Goal: Task Accomplishment & Management: Complete application form

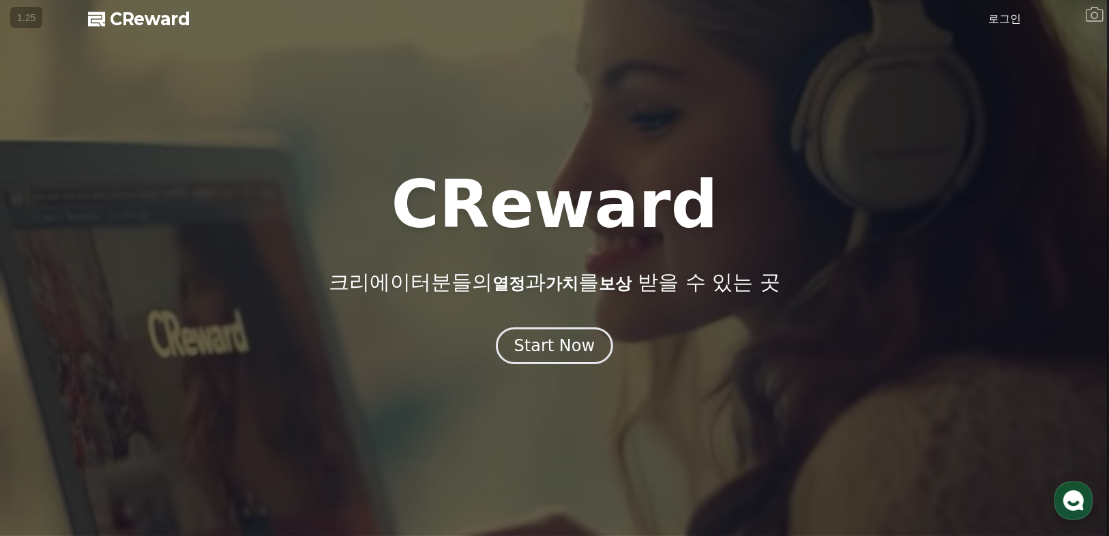
click at [1010, 22] on link "로그인" at bounding box center [1004, 19] width 33 height 16
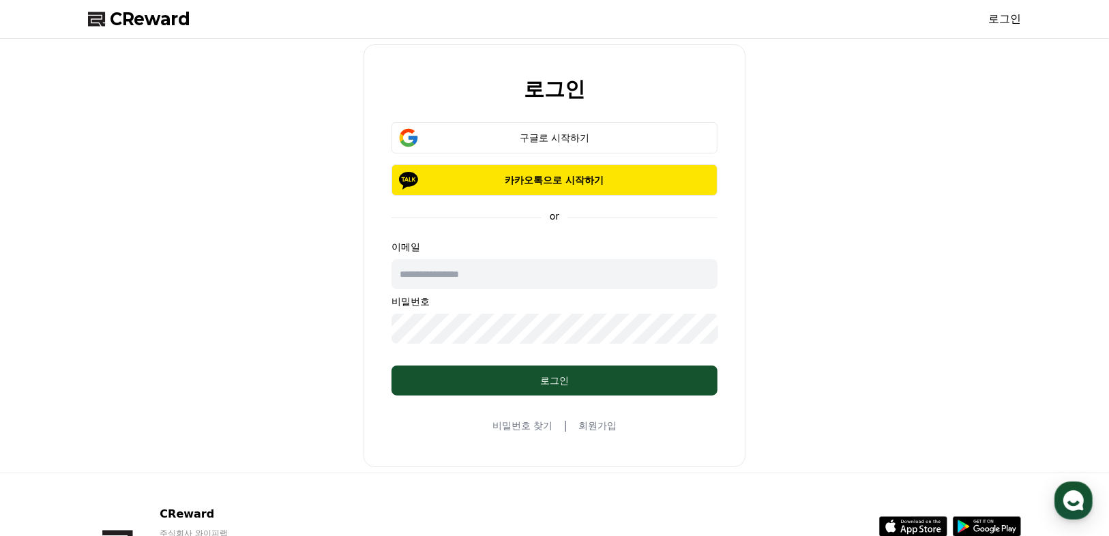
click at [530, 269] on input "text" at bounding box center [554, 274] width 326 height 30
type input "**********"
click at [547, 147] on button "구글로 시작하기" at bounding box center [554, 137] width 326 height 31
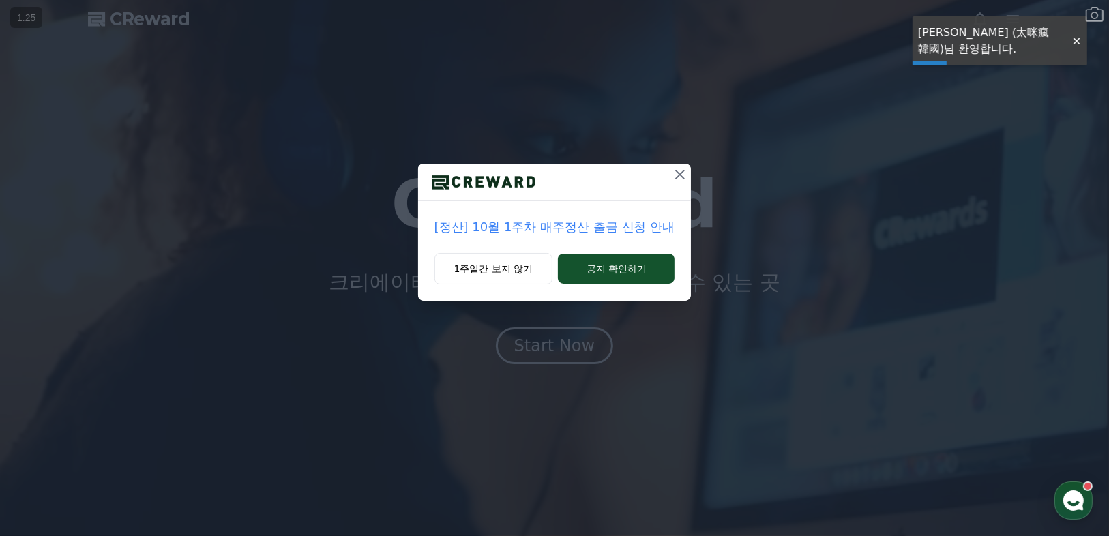
click at [1073, 40] on div at bounding box center [1076, 41] width 22 height 13
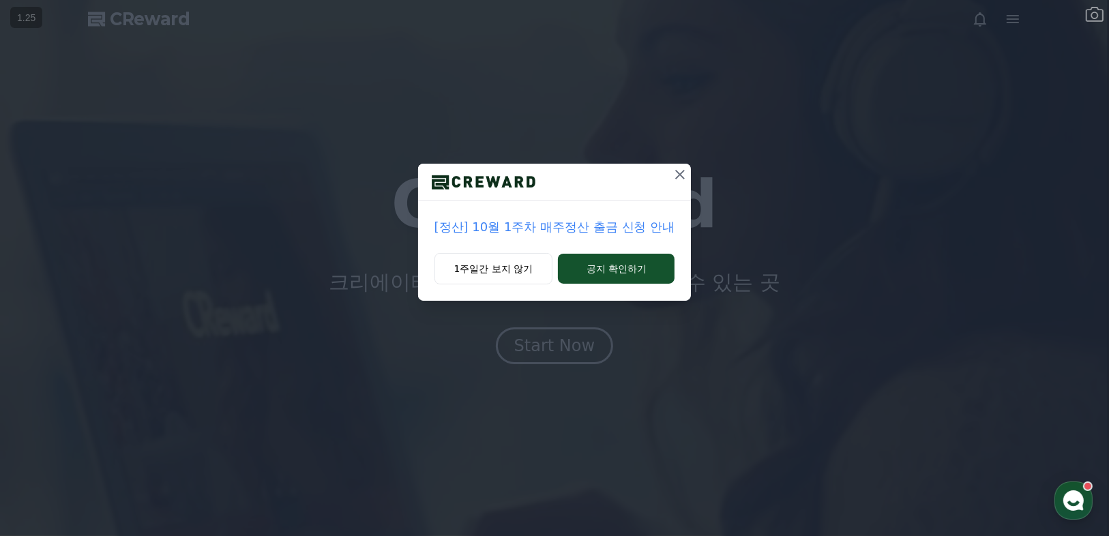
click at [1013, 21] on div "[정산] 10월 1주차 매주정산 출금 신청 안내 1주일간 보지 않기 공지 확인하기" at bounding box center [554, 161] width 1109 height 322
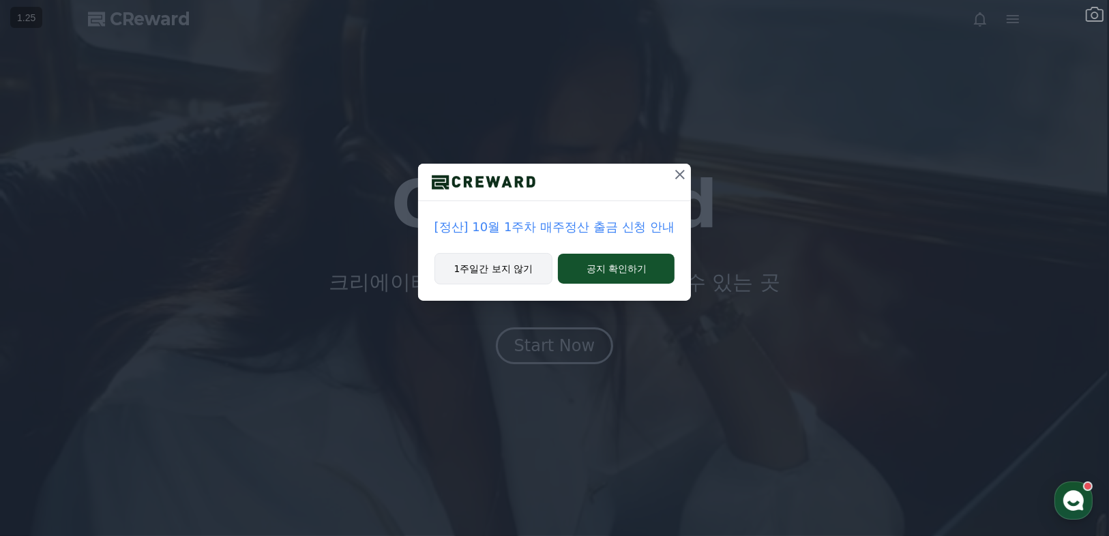
click at [528, 262] on button "1주일간 보지 않기" at bounding box center [493, 268] width 119 height 31
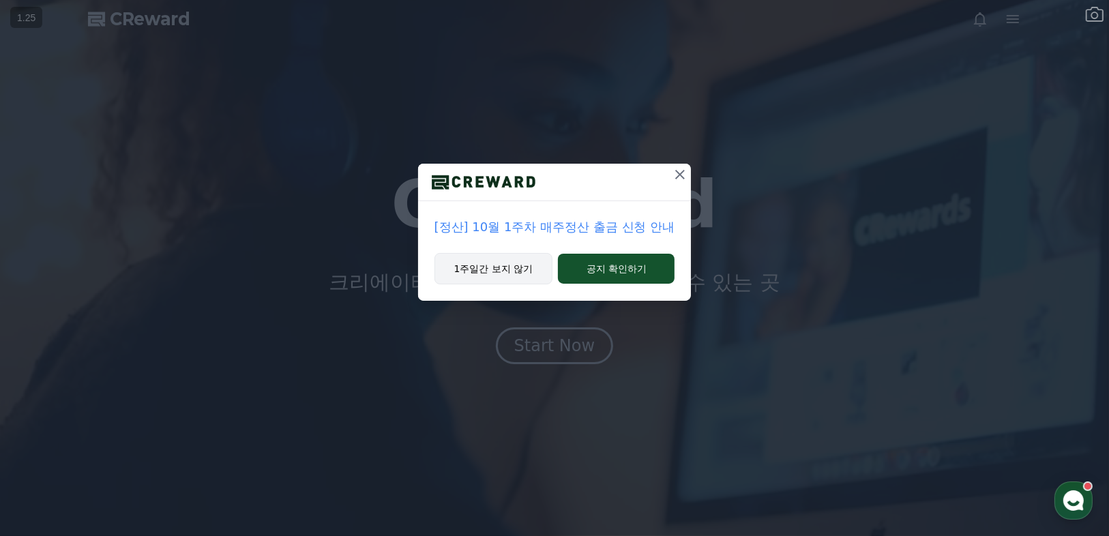
click at [505, 262] on button "1주일간 보지 않기" at bounding box center [493, 268] width 119 height 31
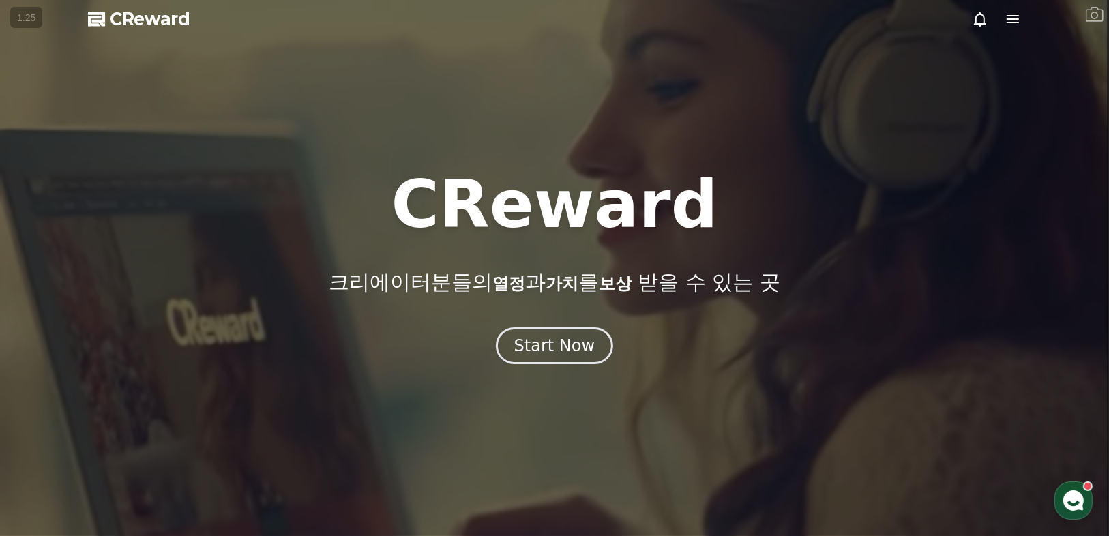
click at [1023, 16] on div at bounding box center [554, 268] width 1109 height 536
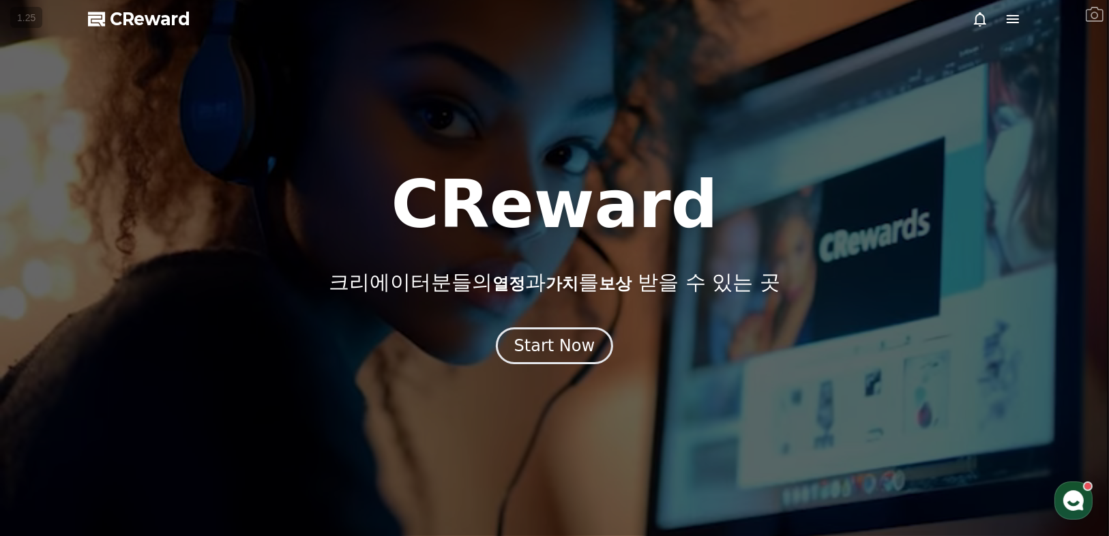
click at [1014, 22] on icon at bounding box center [1012, 19] width 12 height 8
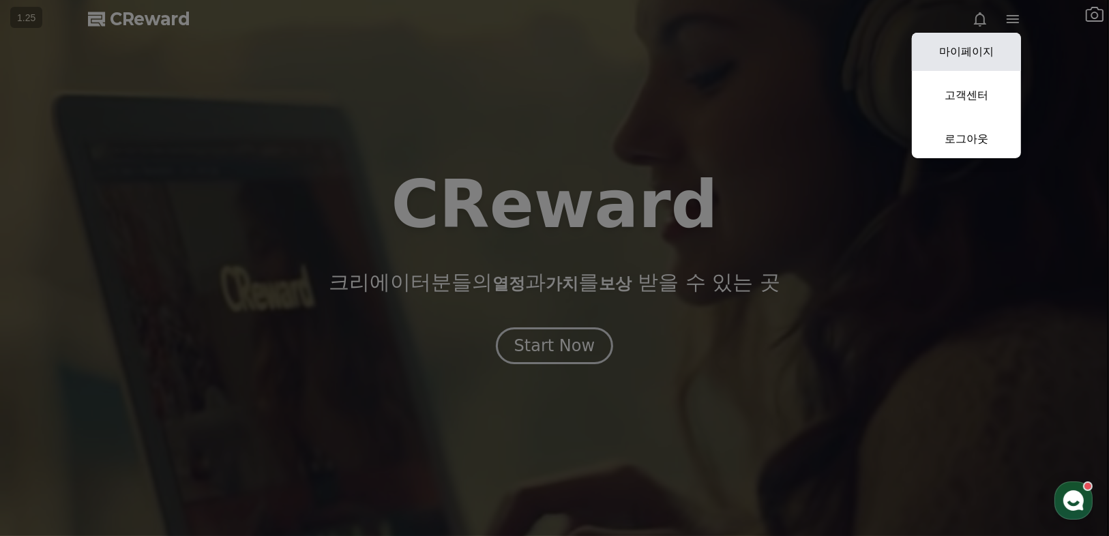
click at [985, 48] on link "마이페이지" at bounding box center [966, 52] width 109 height 38
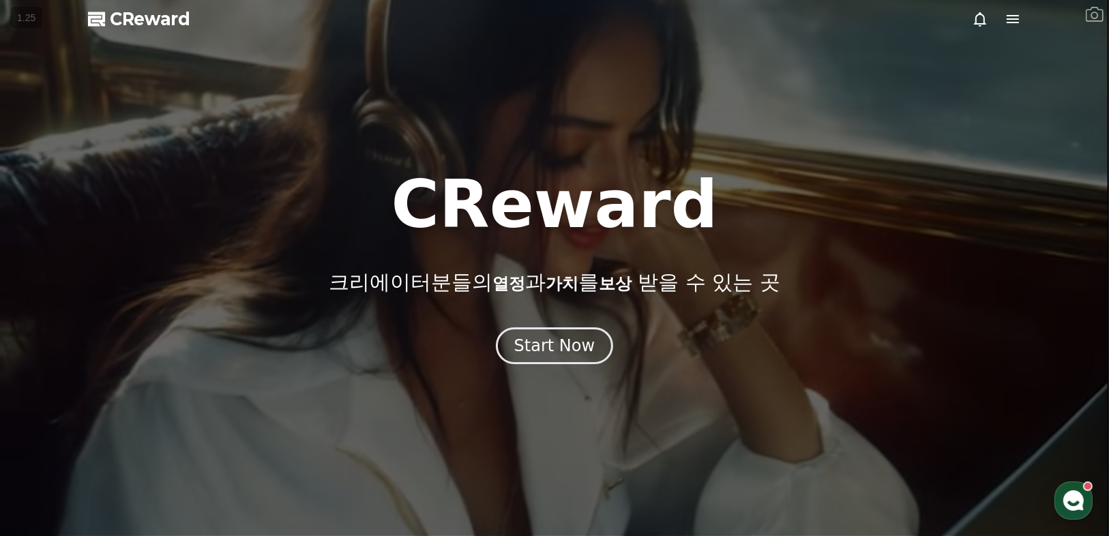
select select "**********"
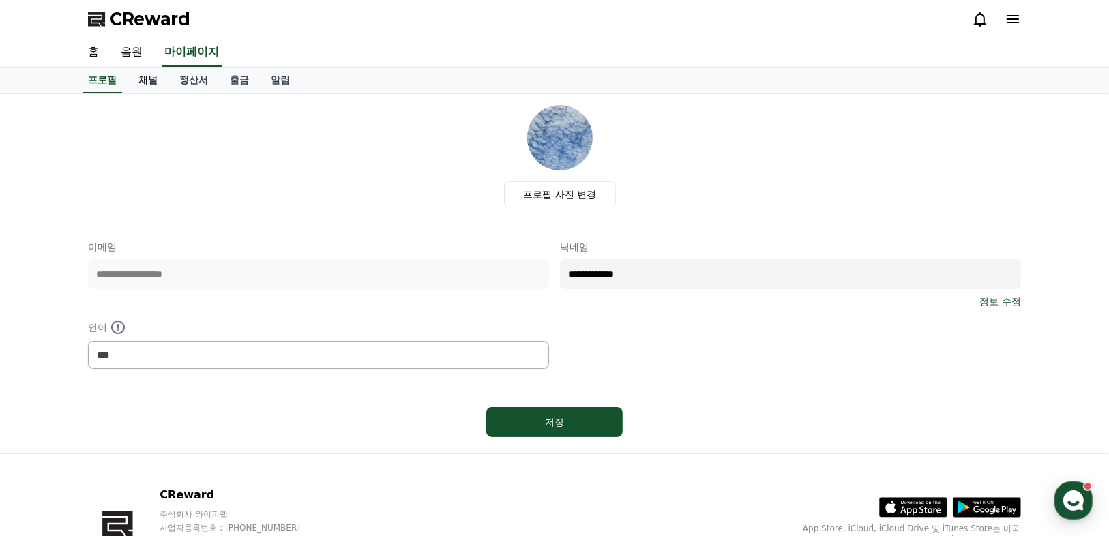
click at [144, 85] on link "채널" at bounding box center [147, 80] width 41 height 26
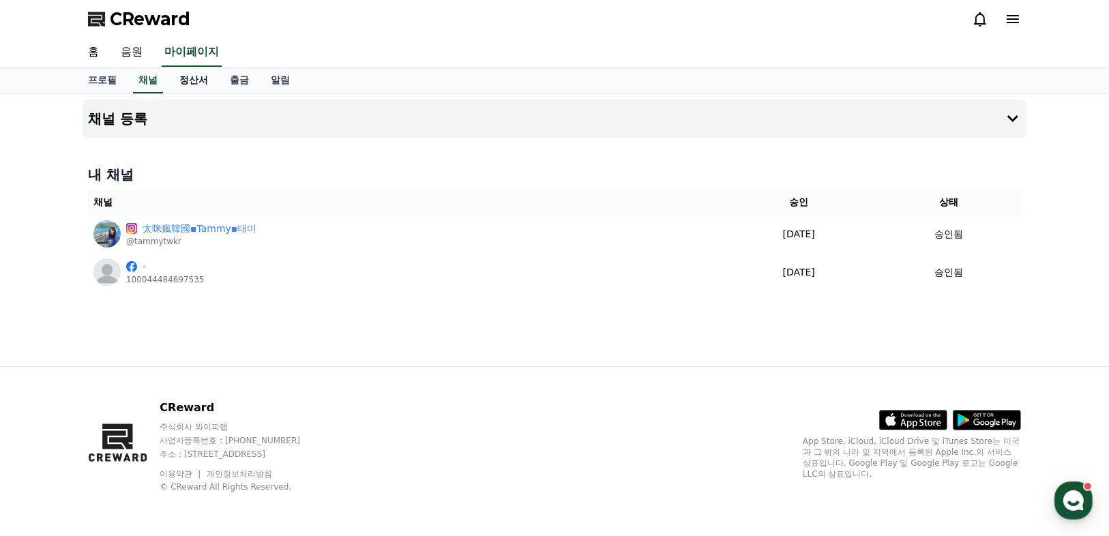
click at [199, 79] on link "정산서" at bounding box center [193, 80] width 50 height 26
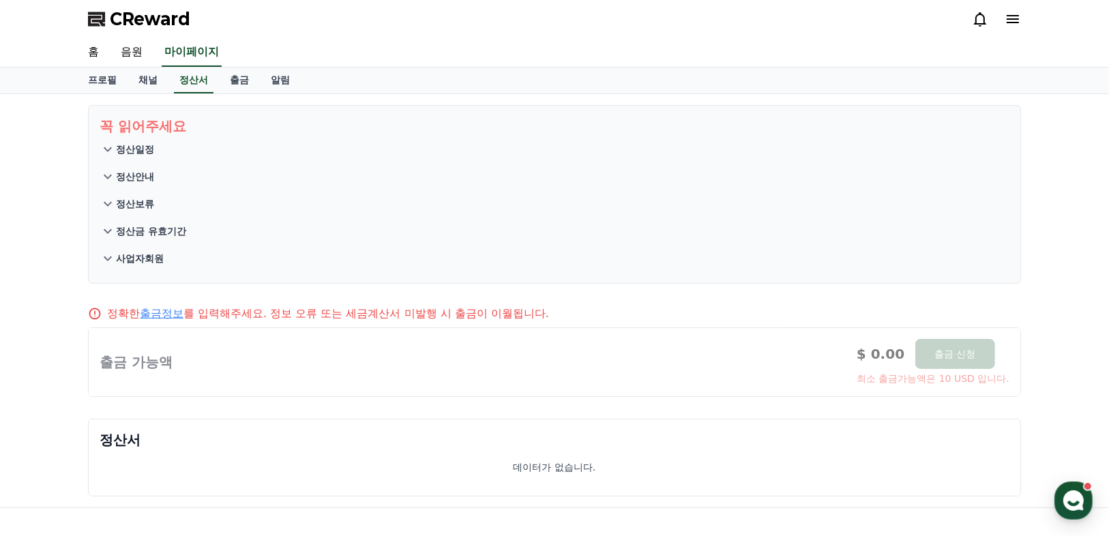
click at [887, 359] on div at bounding box center [554, 362] width 931 height 68
click at [254, 86] on link "출금" at bounding box center [239, 80] width 41 height 26
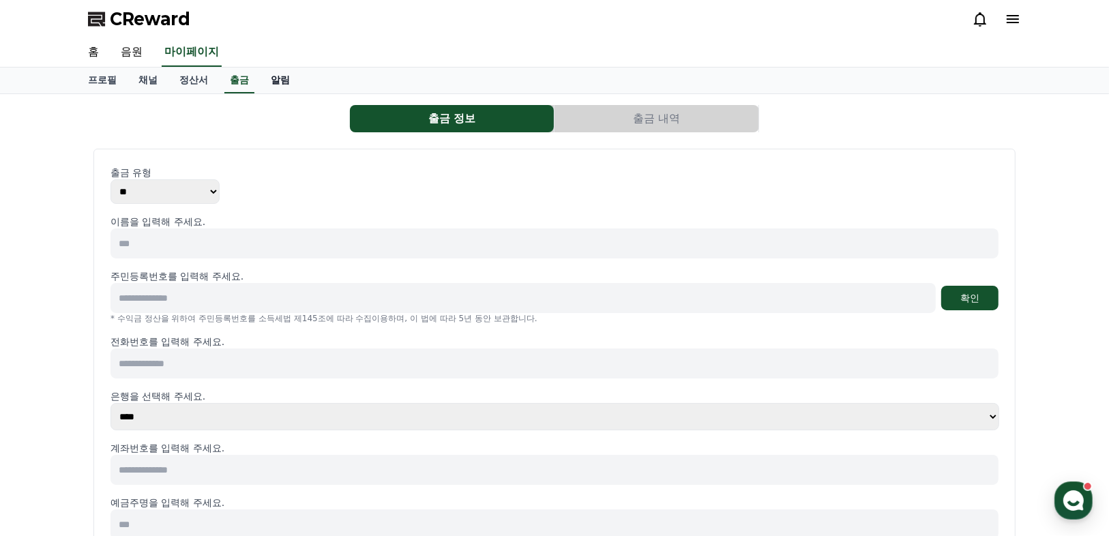
click at [290, 85] on link "알림" at bounding box center [280, 80] width 41 height 26
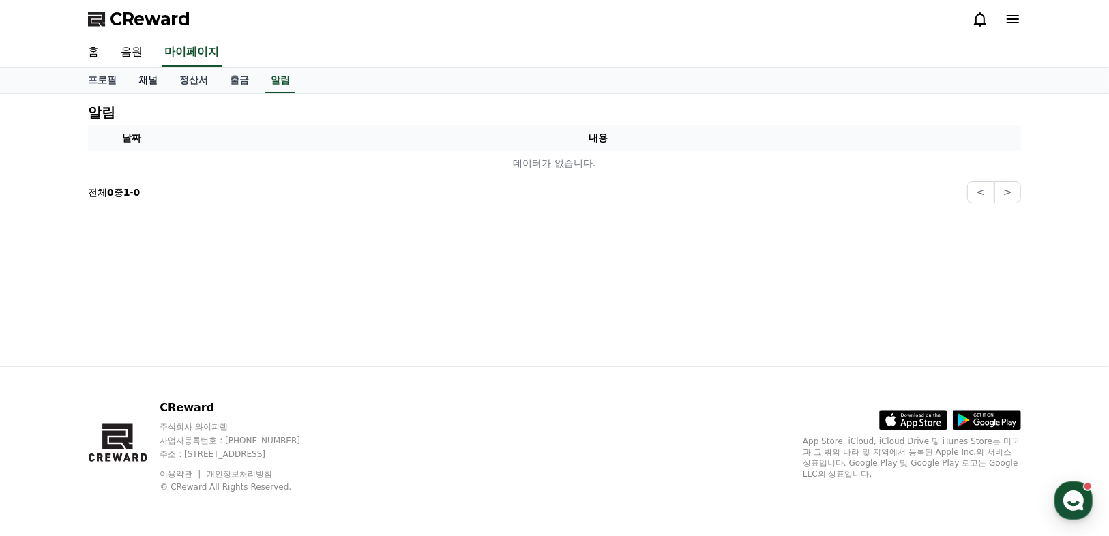
click at [167, 80] on link "채널" at bounding box center [147, 80] width 41 height 26
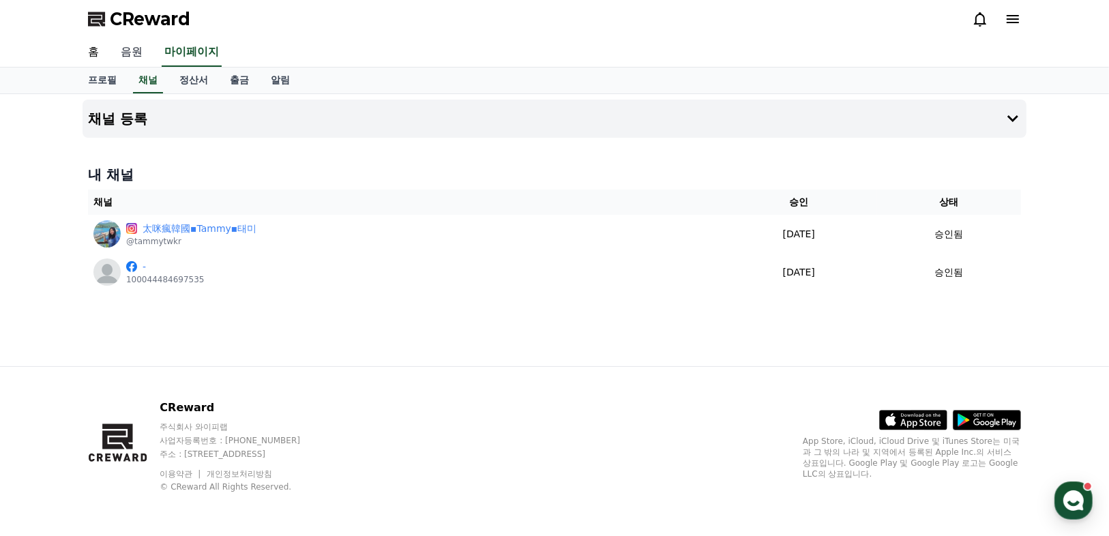
click at [144, 57] on link "음원" at bounding box center [132, 52] width 44 height 29
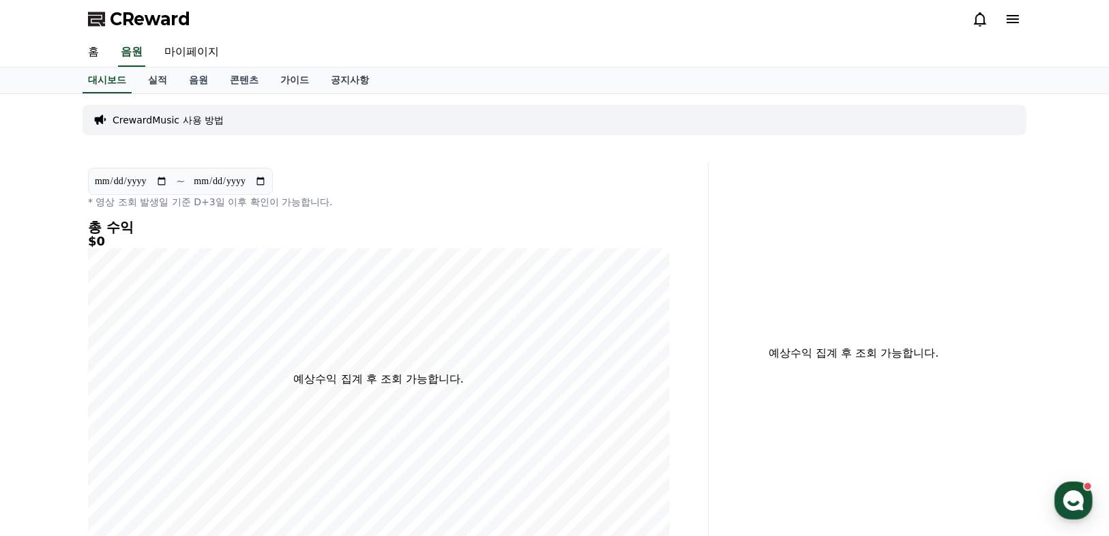
click at [202, 121] on p "CrewardMusic 사용 방법" at bounding box center [167, 120] width 111 height 14
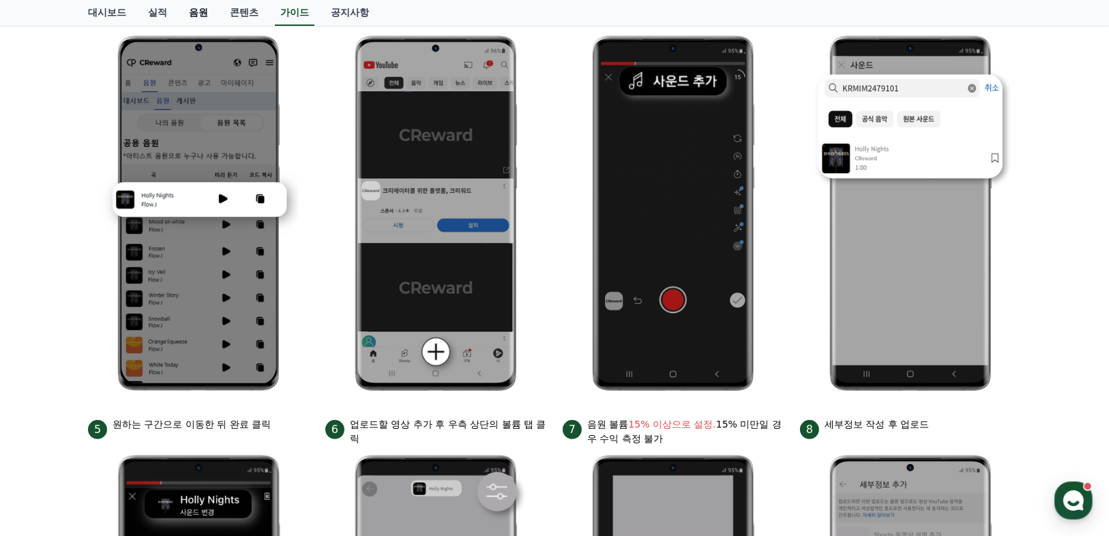
scroll to position [123, 0]
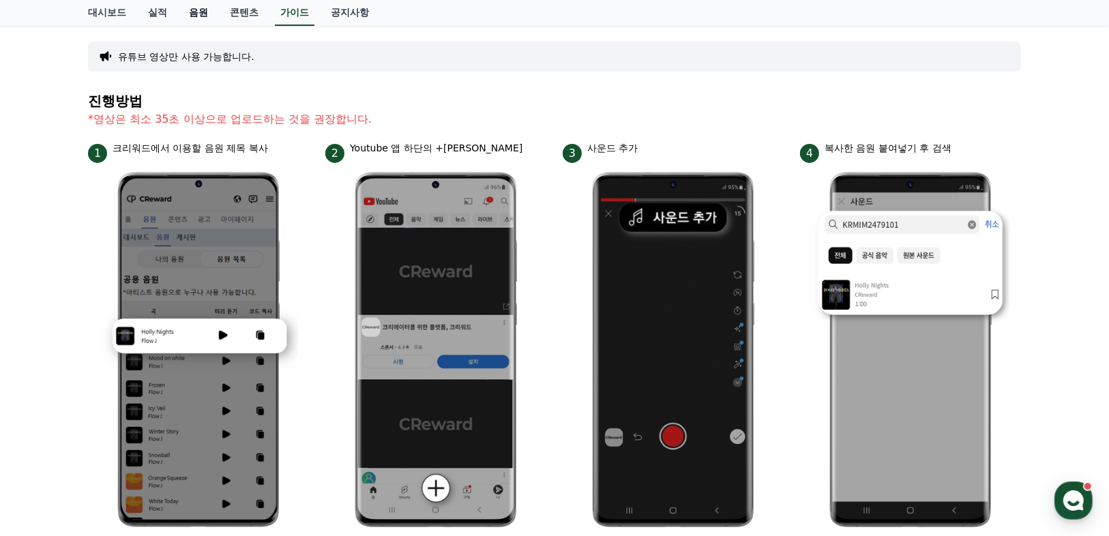
click at [200, 12] on link "음원" at bounding box center [198, 13] width 41 height 26
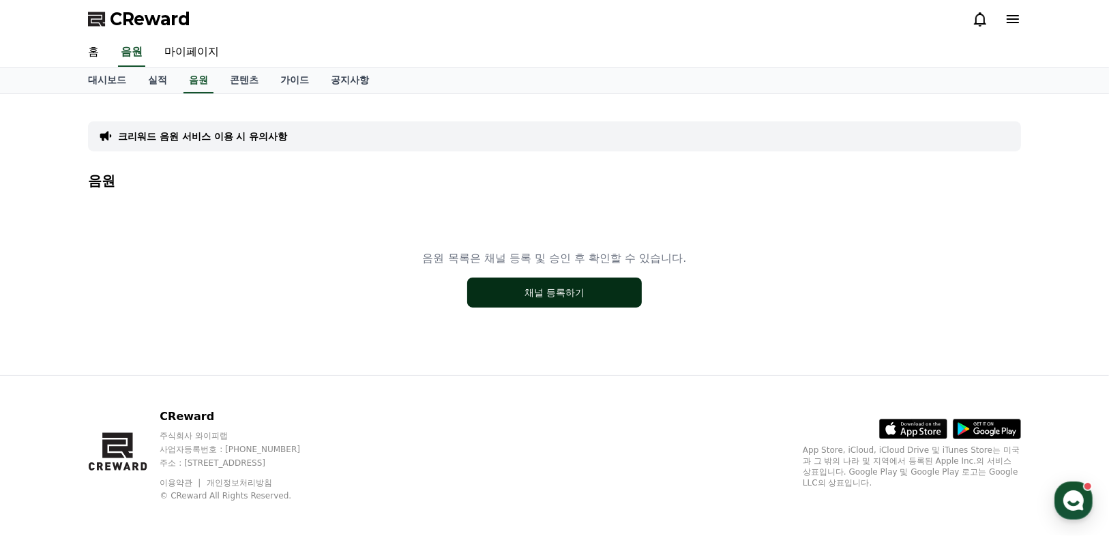
click at [535, 294] on button "채널 등록하기" at bounding box center [554, 292] width 175 height 30
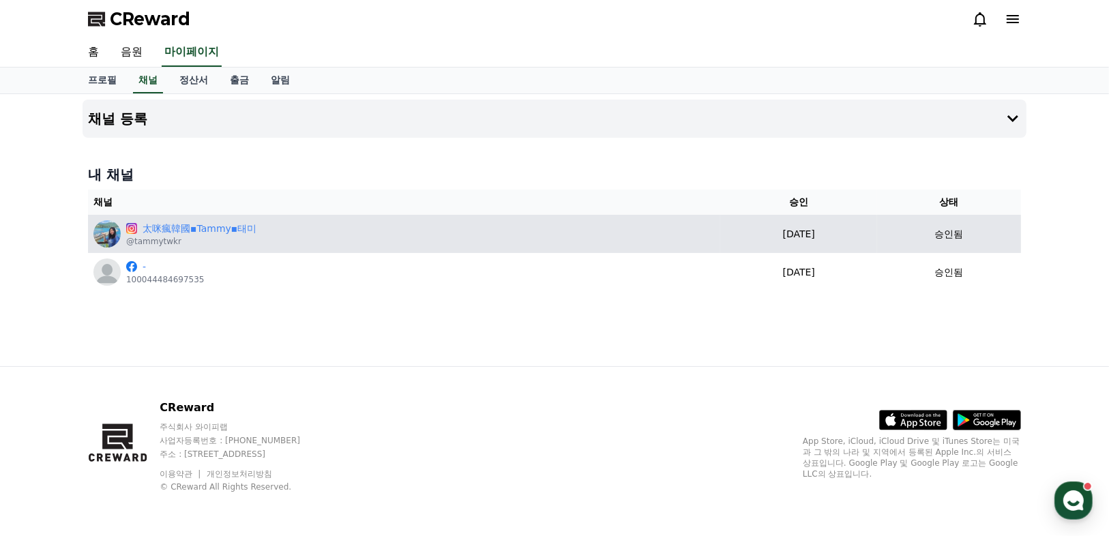
click at [651, 242] on div "太咪瘋韓國▪Tammy▪태미 @tammytwkr" at bounding box center [403, 233] width 621 height 27
click at [427, 235] on div "太咪瘋韓國▪Tammy▪태미 @tammytwkr" at bounding box center [403, 233] width 621 height 27
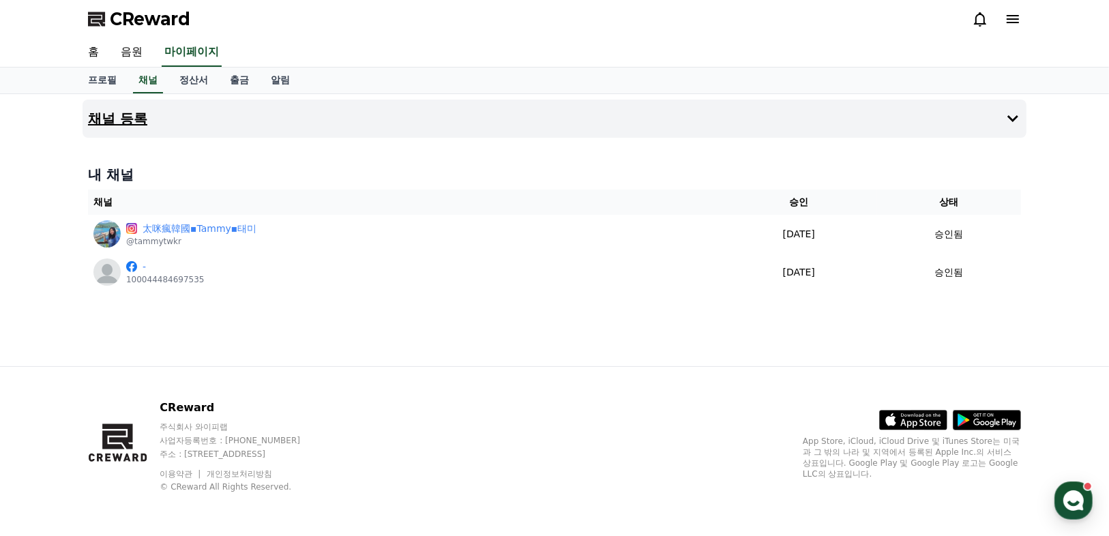
click at [1009, 119] on icon at bounding box center [1012, 118] width 16 height 16
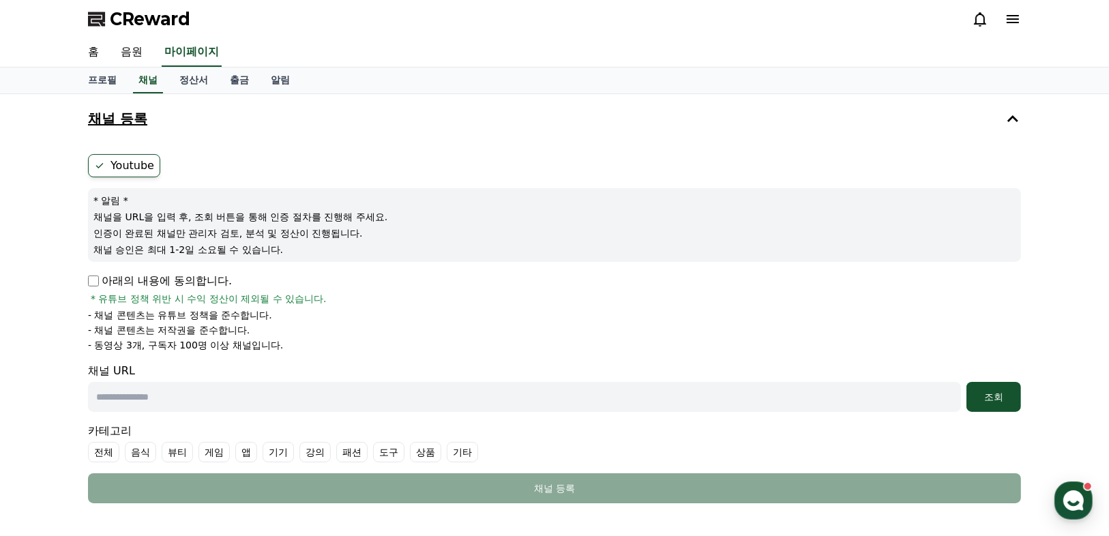
click at [130, 168] on label "Youtube" at bounding box center [124, 165] width 72 height 23
click at [92, 285] on p "아래의 내용에 동의합니다." at bounding box center [160, 281] width 144 height 16
click at [95, 286] on p "아래의 내용에 동의합니다." at bounding box center [160, 281] width 144 height 16
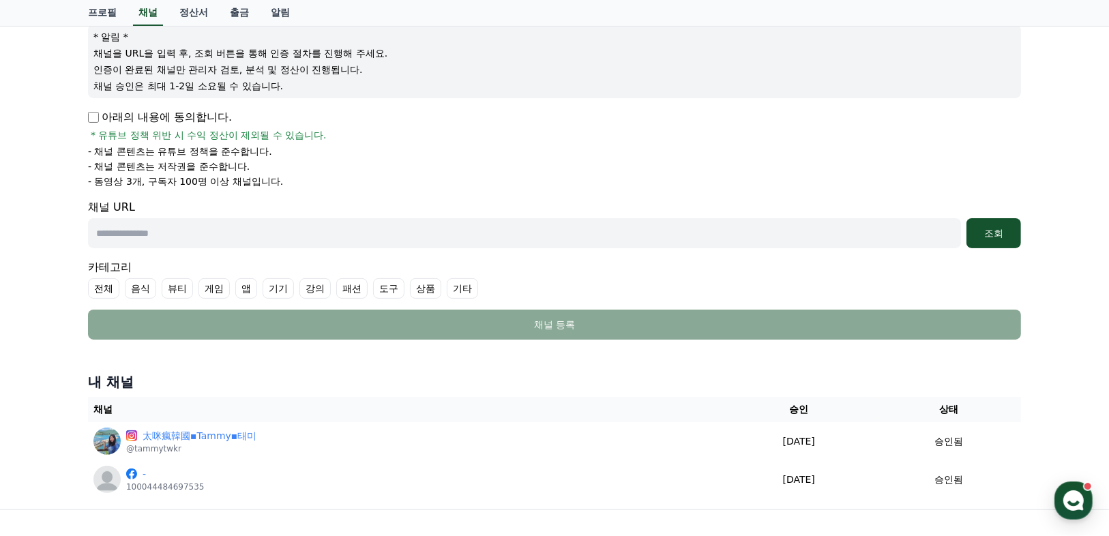
click at [196, 234] on input "text" at bounding box center [524, 233] width 873 height 30
click at [291, 237] on input "text" at bounding box center [524, 233] width 873 height 30
paste input "**********"
type input "**********"
click at [979, 228] on div "조회" at bounding box center [994, 233] width 44 height 14
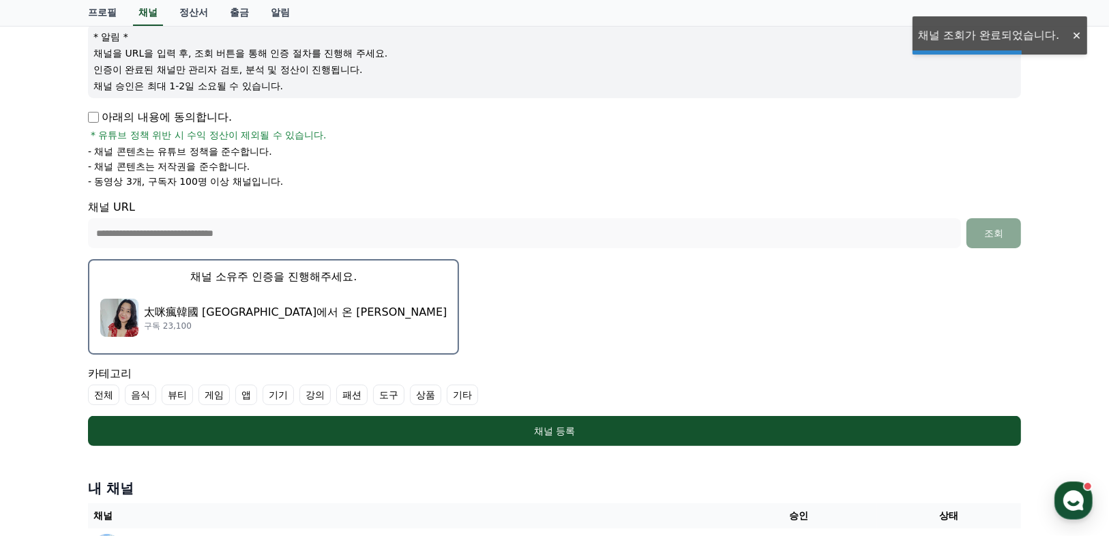
click at [211, 317] on p "太咪瘋韓國 [GEOGRAPHIC_DATA]에서 온 [PERSON_NAME]" at bounding box center [295, 312] width 303 height 16
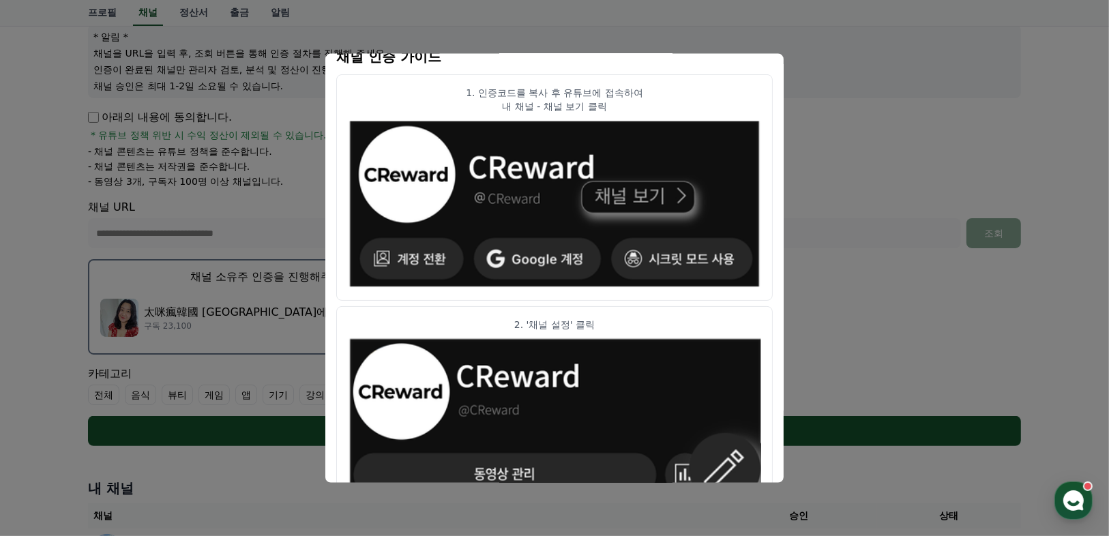
scroll to position [382, 0]
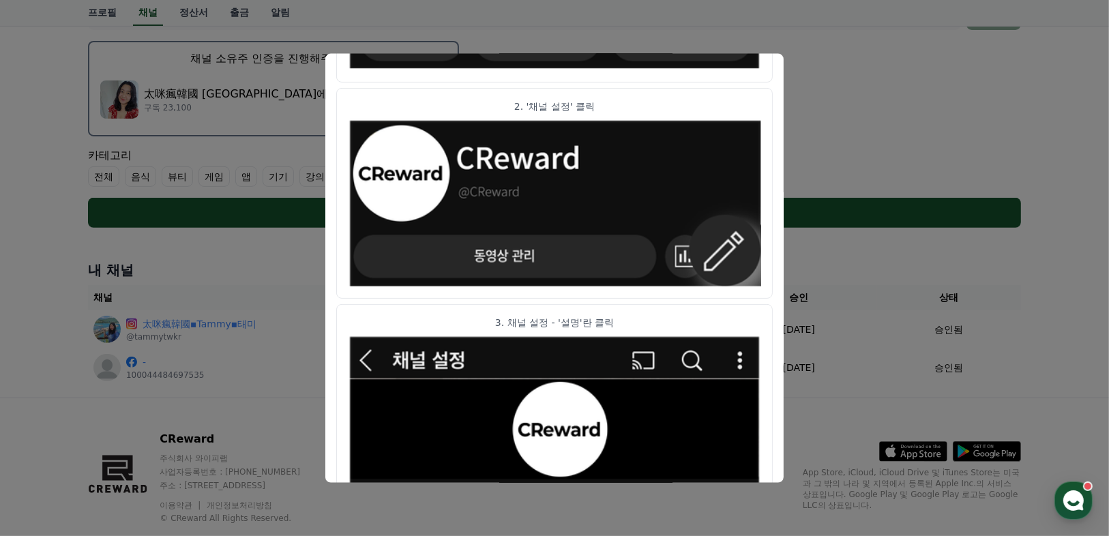
click at [862, 329] on button "close modal" at bounding box center [554, 268] width 1109 height 536
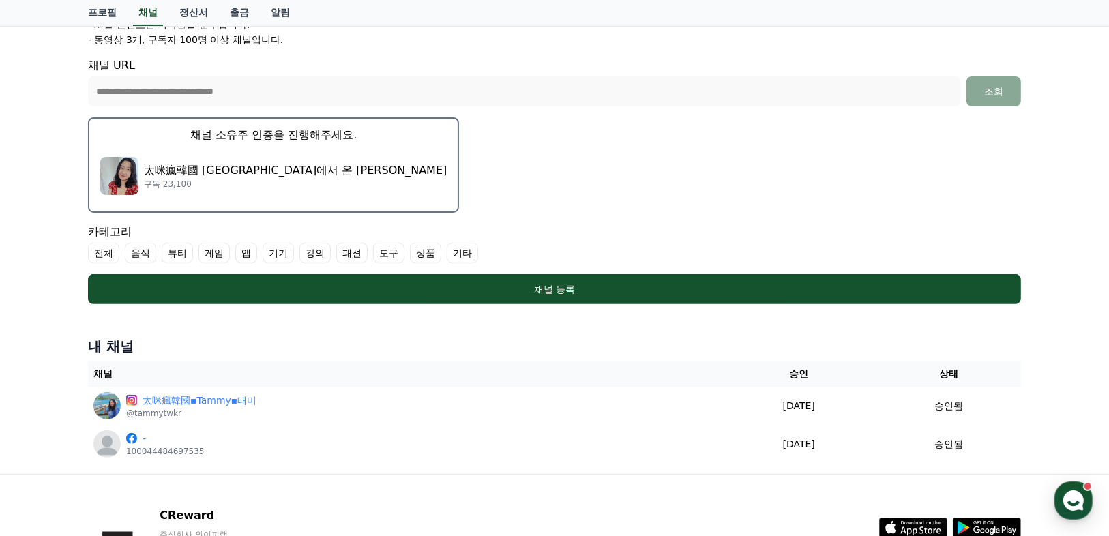
scroll to position [410, 0]
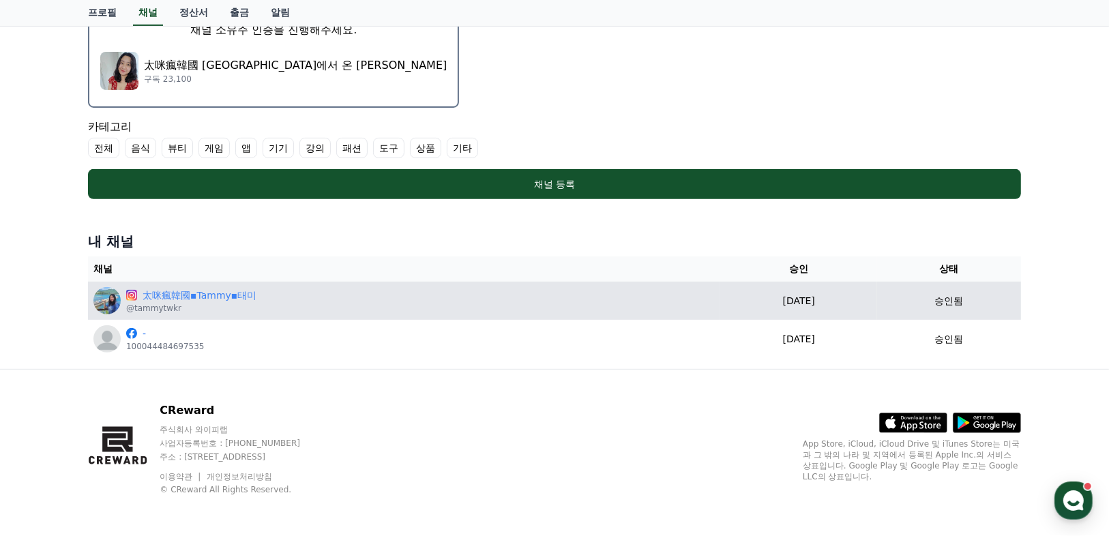
click at [253, 297] on div "太咪瘋韓國▪Tammy▪태미 @tammytwkr" at bounding box center [403, 300] width 621 height 27
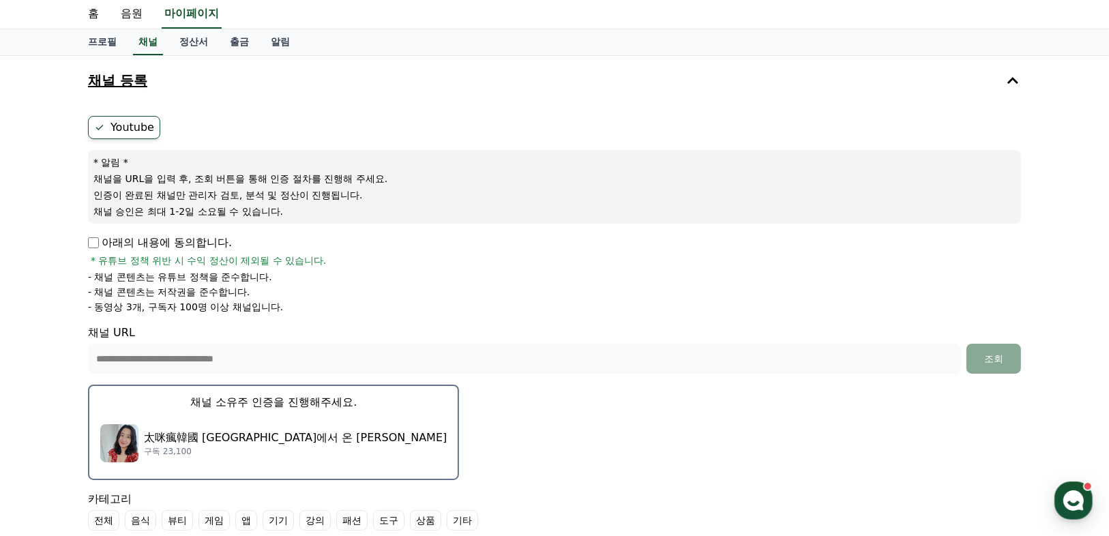
scroll to position [0, 0]
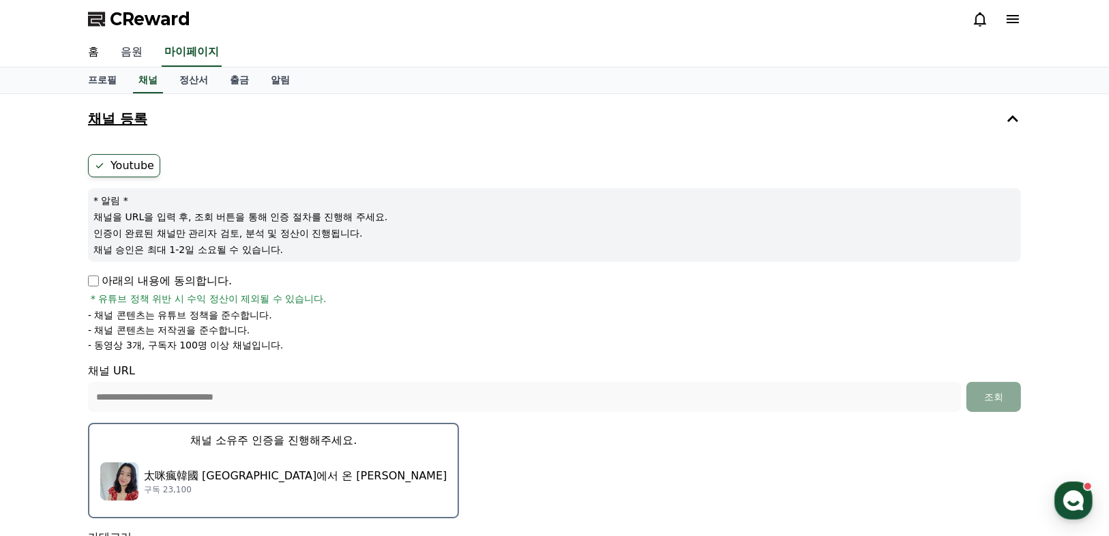
click at [130, 57] on link "음원" at bounding box center [132, 52] width 44 height 29
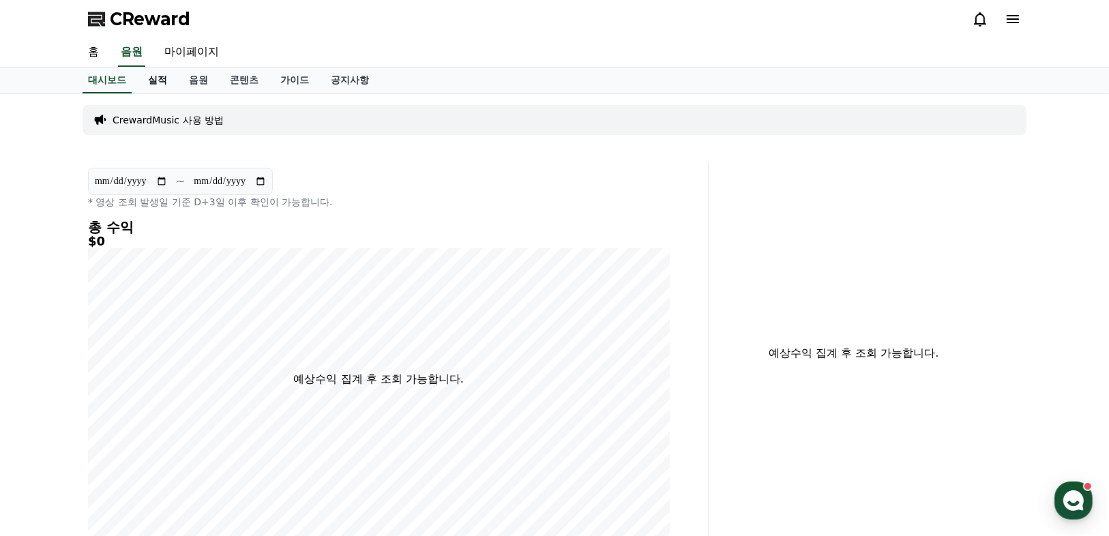
click at [150, 82] on link "실적" at bounding box center [157, 80] width 41 height 26
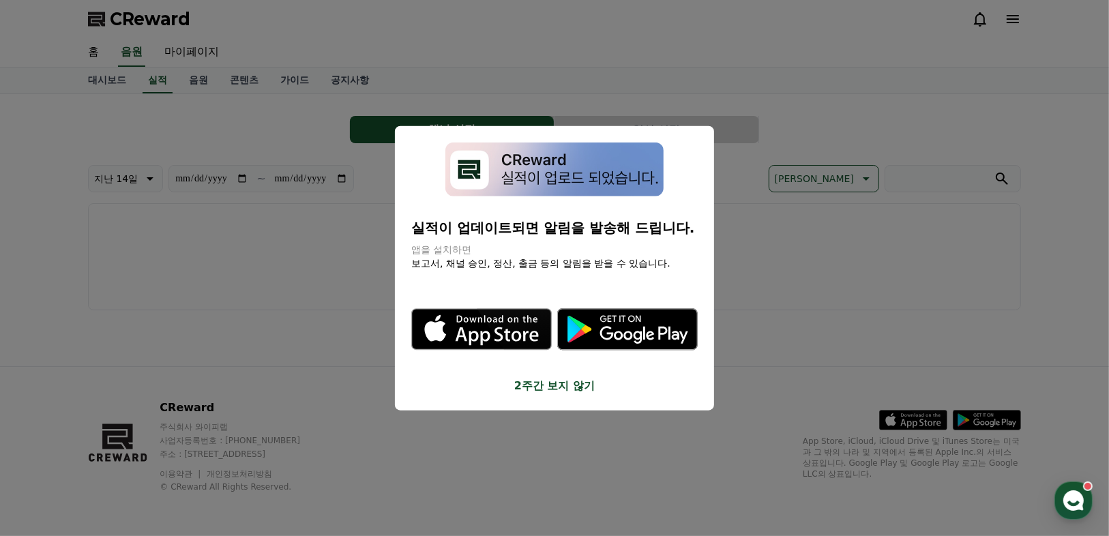
click at [195, 80] on button "close modal" at bounding box center [554, 268] width 1109 height 536
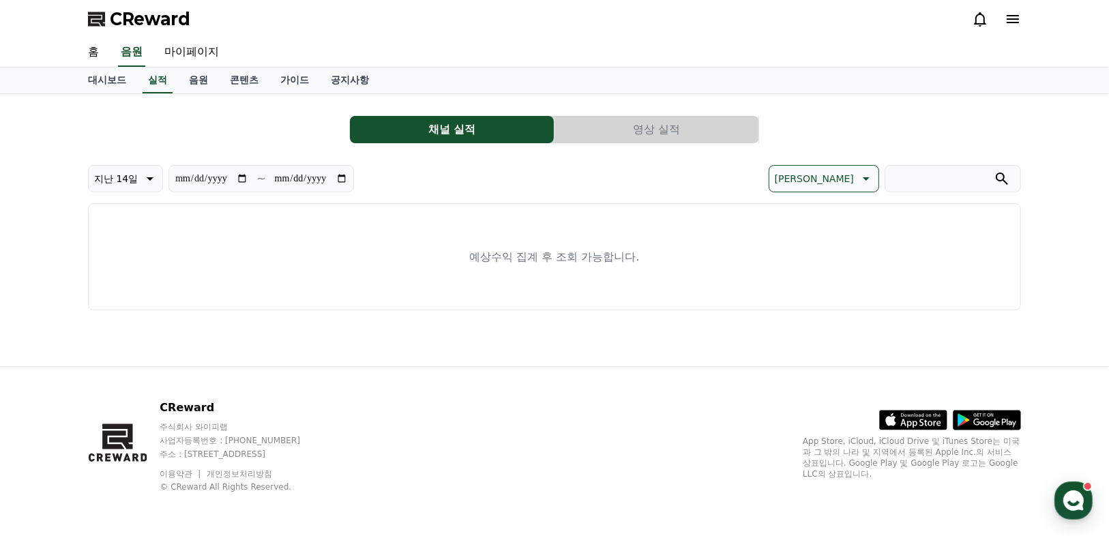
click at [195, 80] on link "음원" at bounding box center [198, 80] width 41 height 26
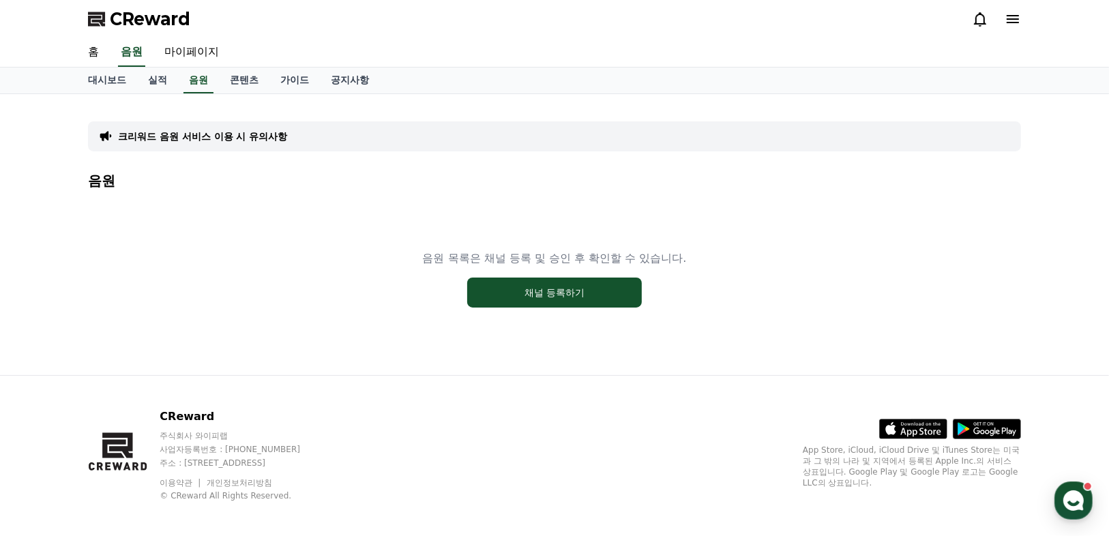
click at [275, 139] on p "크리워드 음원 서비스 이용 시 유의사항" at bounding box center [202, 137] width 169 height 14
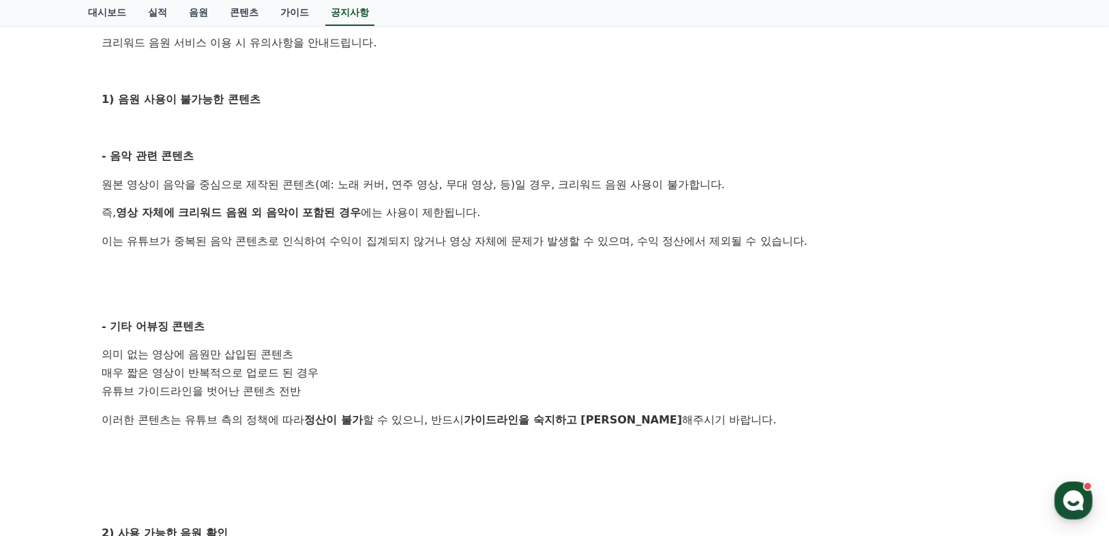
scroll to position [156, 0]
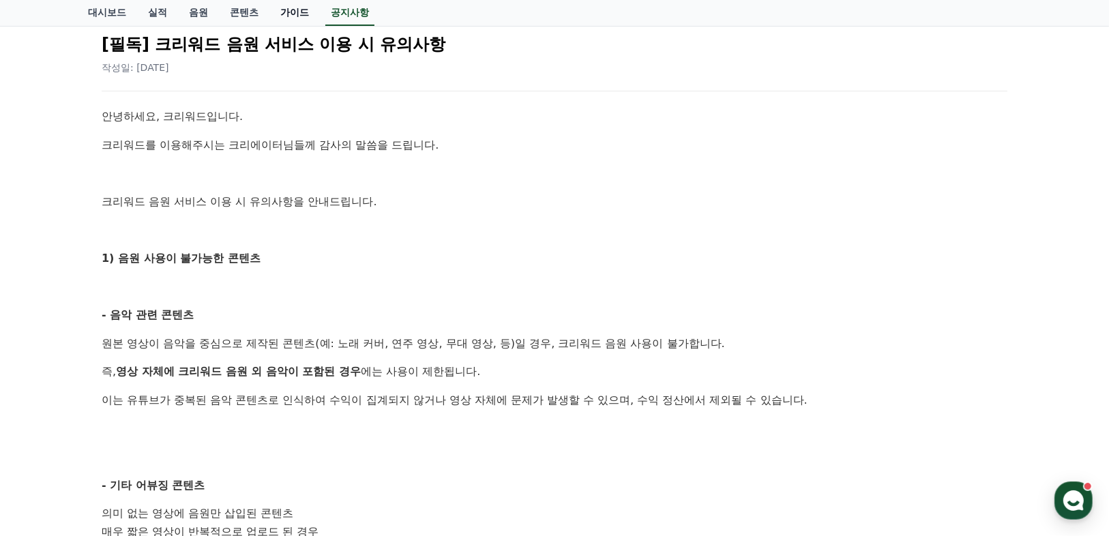
click at [278, 20] on link "가이드" at bounding box center [294, 13] width 50 height 26
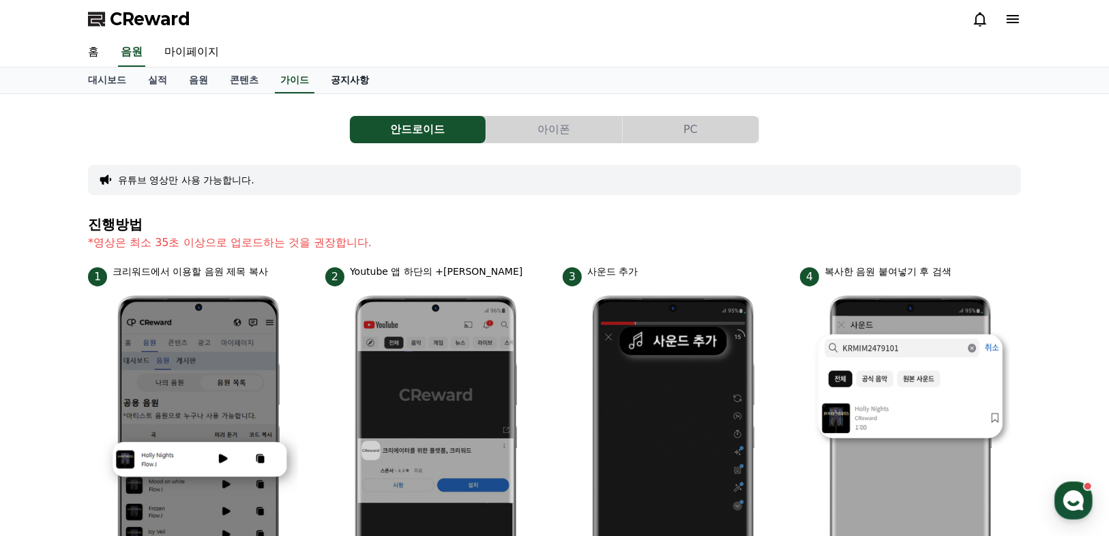
click at [368, 79] on link "공지사항" at bounding box center [350, 80] width 60 height 26
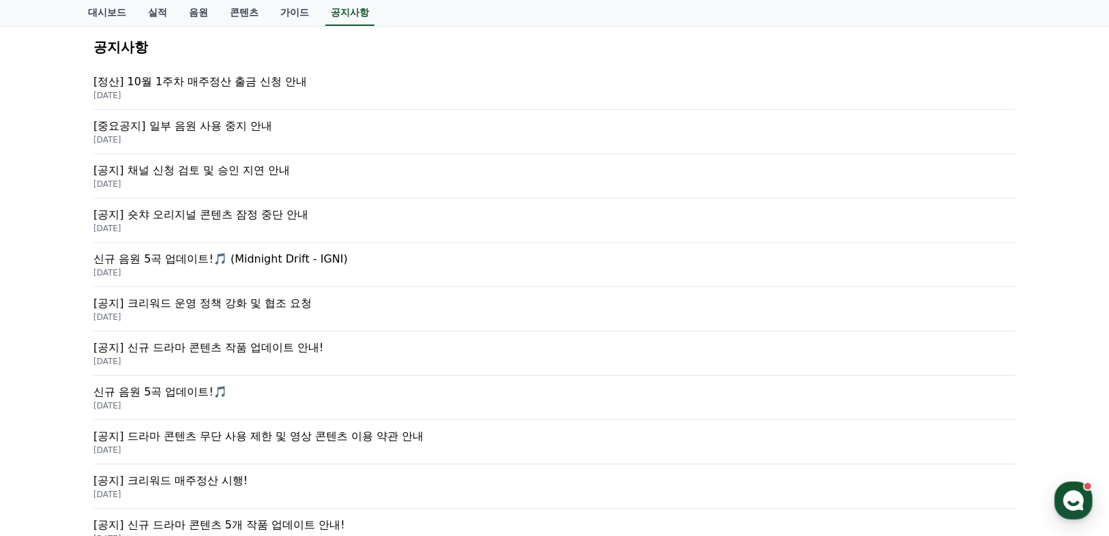
scroll to position [218, 0]
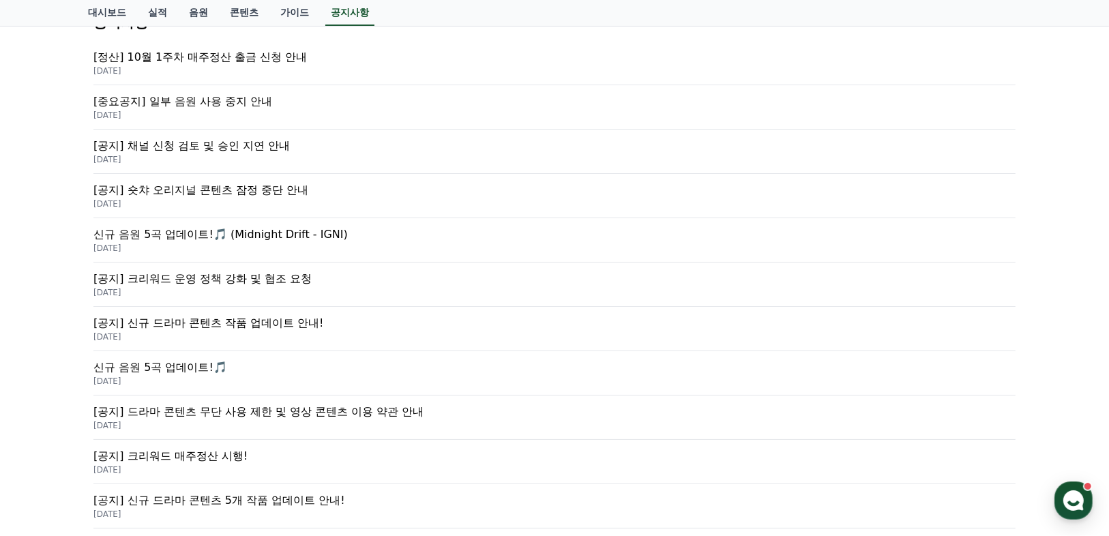
click at [276, 149] on p "[공지] 채널 신청 검토 및 승인 지연 안내" at bounding box center [554, 146] width 922 height 16
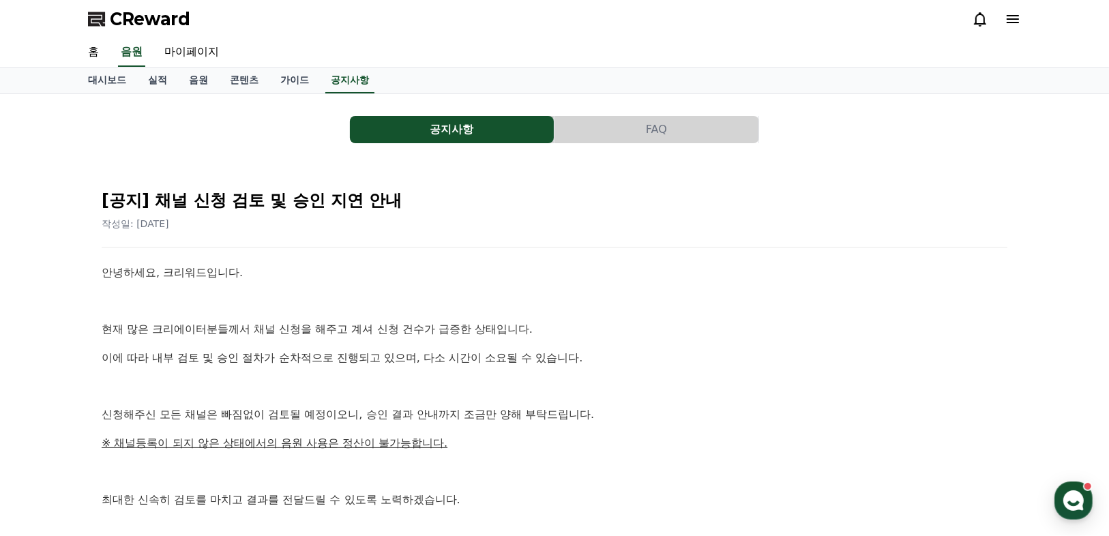
click at [613, 136] on button "FAQ" at bounding box center [656, 129] width 204 height 27
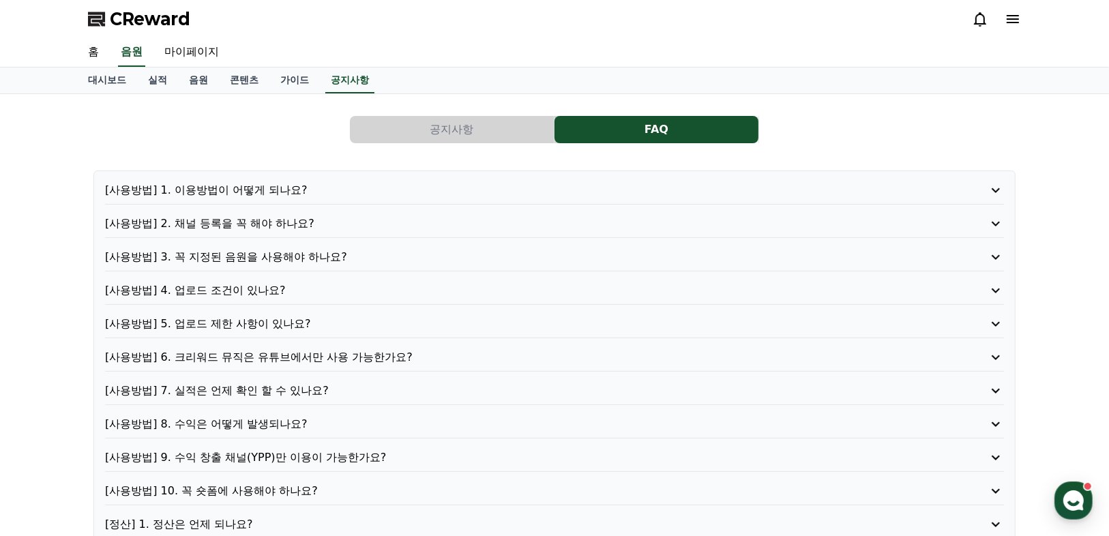
click at [293, 219] on p "[사용방법] 2. 채널 등록을 꼭 해야 하나요?" at bounding box center [518, 223] width 827 height 16
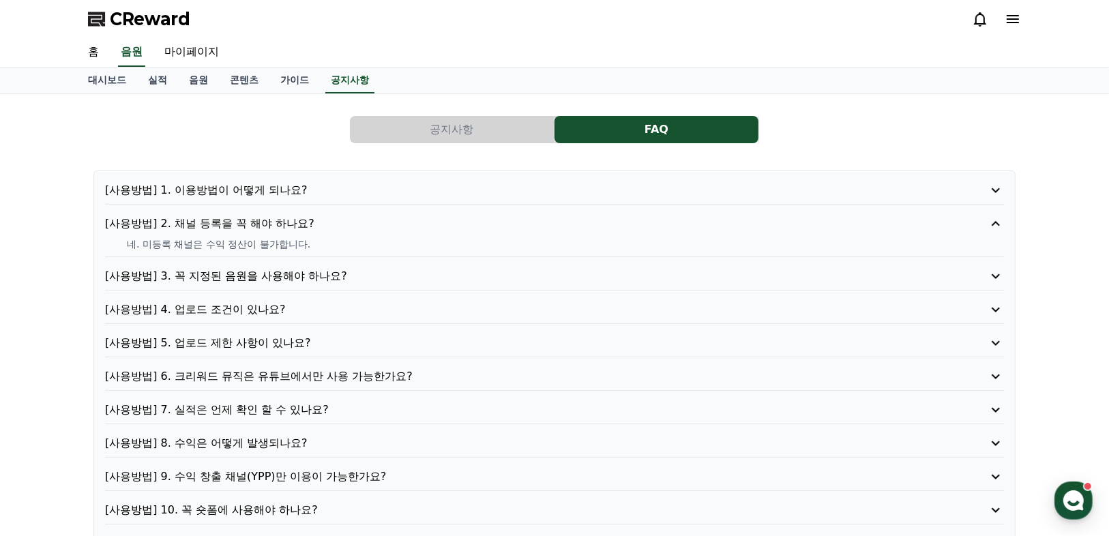
click at [295, 217] on p "[사용방법] 2. 채널 등록을 꼭 해야 하나요?" at bounding box center [518, 223] width 827 height 16
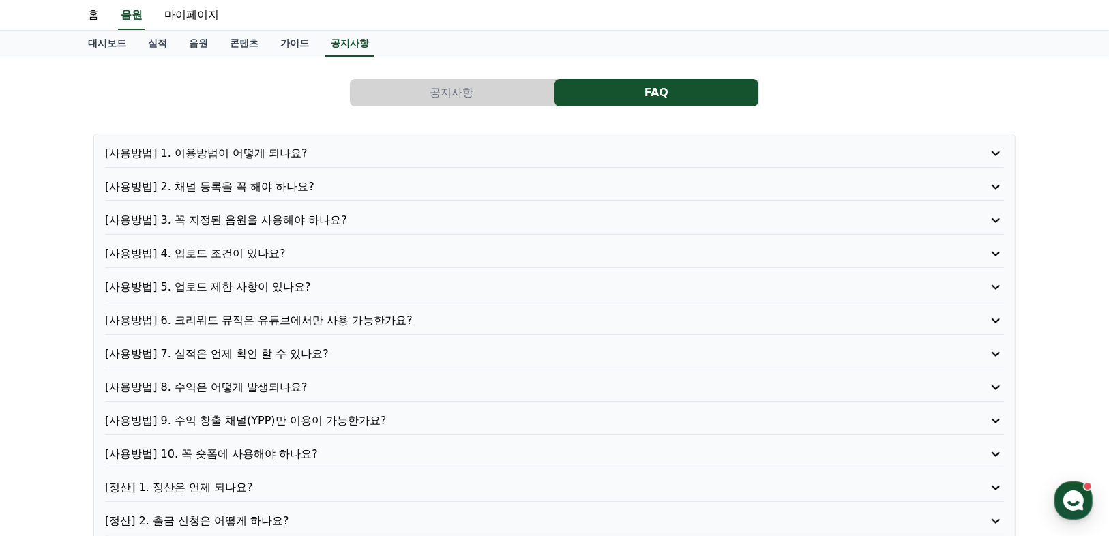
scroll to position [55, 0]
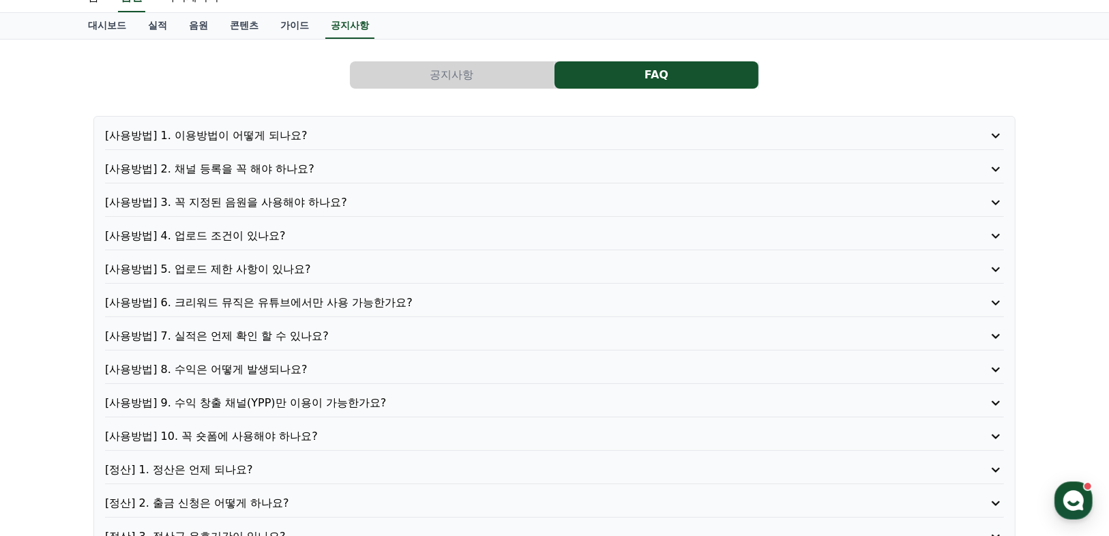
click at [312, 303] on p "[사용방법] 6. 크리워드 뮤직은 유튜브에서만 사용 가능한가요?" at bounding box center [518, 303] width 827 height 16
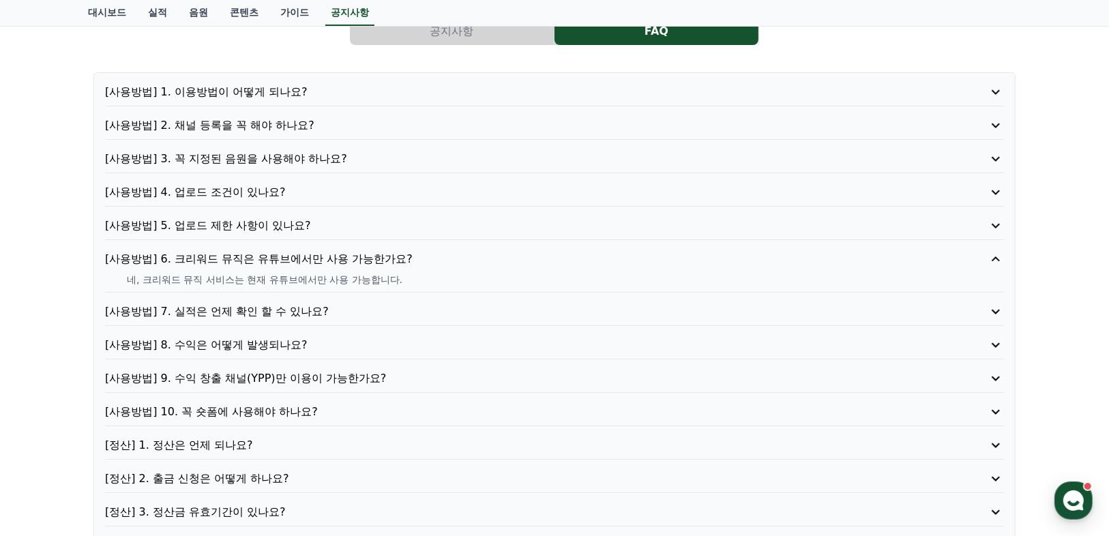
scroll to position [164, 0]
